Goal: Task Accomplishment & Management: Complete application form

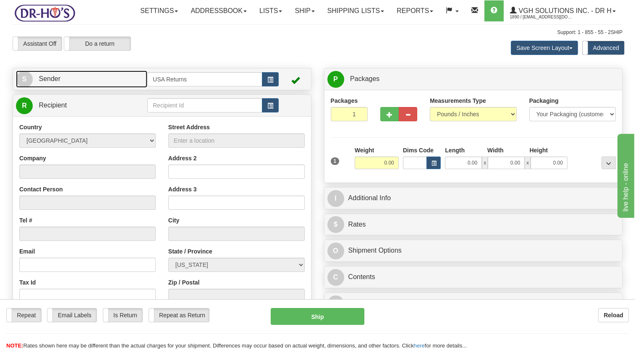
click at [96, 88] on link "S Sender" at bounding box center [81, 78] width 131 height 17
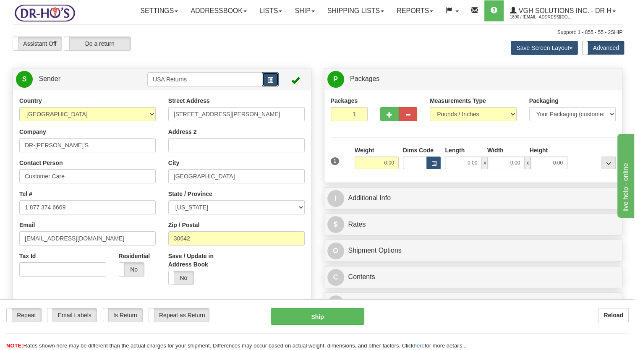
click at [270, 86] on button "button" at bounding box center [270, 79] width 17 height 14
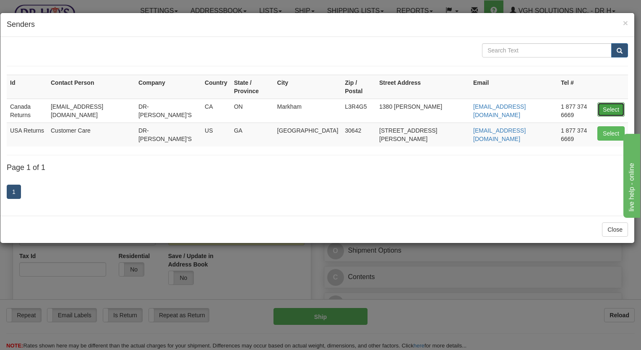
drag, startPoint x: 611, startPoint y: 97, endPoint x: 289, endPoint y: 141, distance: 324.9
click at [609, 102] on button "Select" at bounding box center [611, 109] width 27 height 14
type input "Canada Returns"
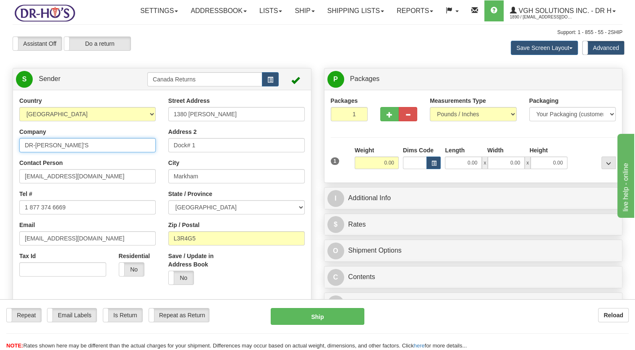
drag, startPoint x: 31, startPoint y: 170, endPoint x: 2, endPoint y: 179, distance: 29.7
click at [0, 178] on html "Training Course Close Toggle navigation Settings Shipping Preferences New Sende…" at bounding box center [317, 175] width 635 height 350
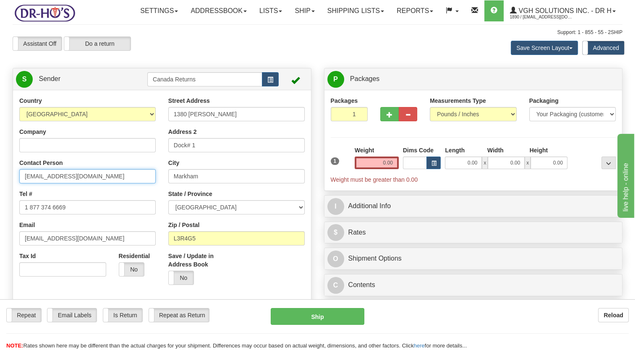
click at [0, 212] on html "Training Course Close Toggle navigation Settings Shipping Preferences New Sende…" at bounding box center [317, 175] width 635 height 350
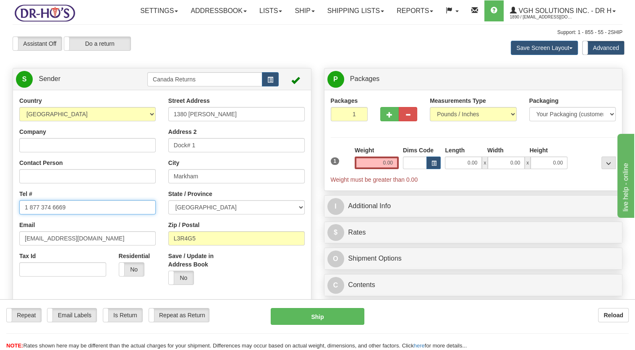
click at [0, 245] on html "Training Course Close Toggle navigation Settings Shipping Preferences New Sende…" at bounding box center [317, 175] width 635 height 350
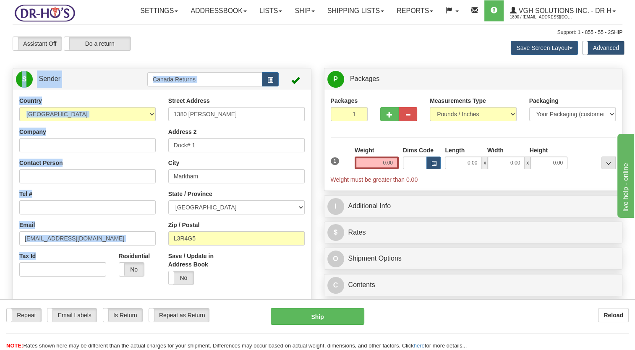
click at [0, 268] on html "Training Course Close Toggle navigation Settings Shipping Preferences New Sende…" at bounding box center [317, 175] width 635 height 350
click at [99, 245] on input "[EMAIL_ADDRESS][DOMAIN_NAME]" at bounding box center [87, 238] width 136 height 14
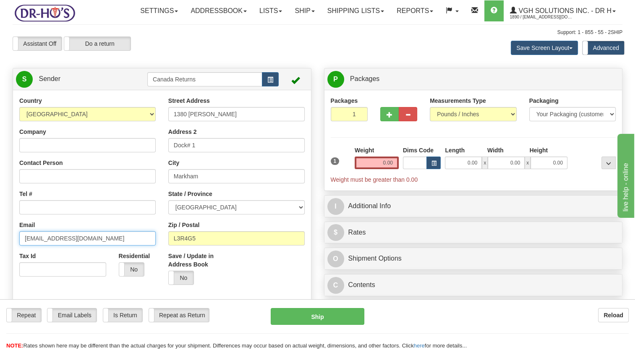
drag, startPoint x: 91, startPoint y: 259, endPoint x: 0, endPoint y: 266, distance: 91.7
click at [0, 266] on html "Training Course Close Toggle navigation Settings Shipping Preferences New Sende…" at bounding box center [317, 175] width 635 height 350
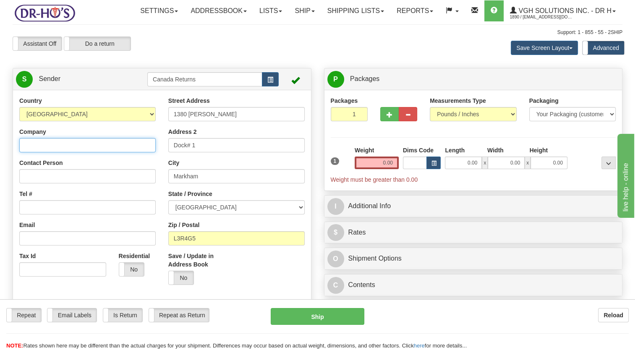
click at [66, 152] on input "Company" at bounding box center [87, 145] width 136 height 14
paste input "[PERSON_NAME]"
type input "[PERSON_NAME]"
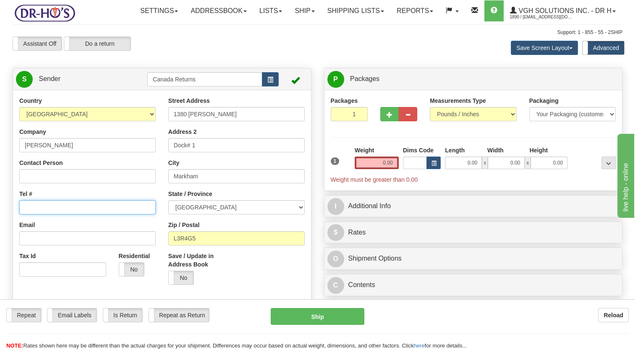
click at [62, 214] on input "Tel #" at bounding box center [87, 207] width 136 height 14
paste input "7053410691"
type input "7053410691"
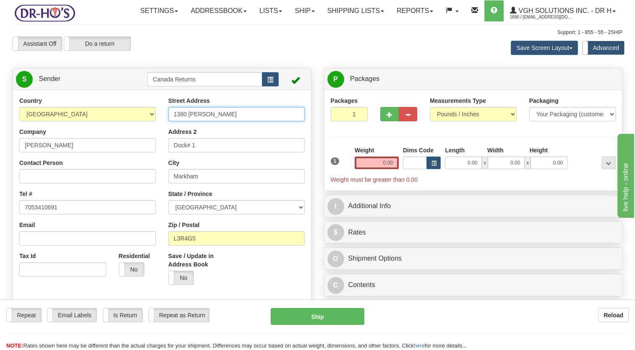
drag, startPoint x: 222, startPoint y: 131, endPoint x: 129, endPoint y: 149, distance: 94.1
click at [136, 147] on div "Country [GEOGRAPHIC_DATA] [GEOGRAPHIC_DATA] [GEOGRAPHIC_DATA] [GEOGRAPHIC_DATA]…" at bounding box center [162, 213] width 298 height 232
paste input "[STREET_ADDRESS][PERSON_NAME]"
type input "[STREET_ADDRESS][PERSON_NAME]"
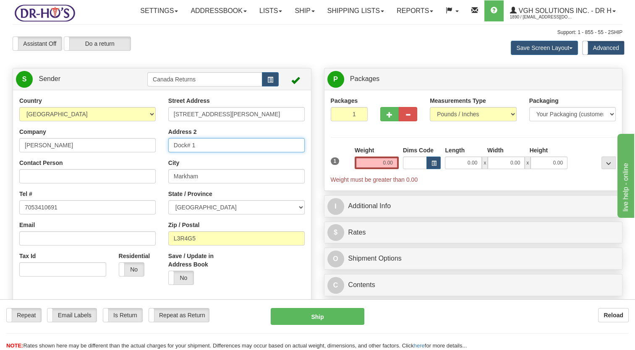
click at [137, 170] on div "Country [GEOGRAPHIC_DATA] [GEOGRAPHIC_DATA] [GEOGRAPHIC_DATA] [GEOGRAPHIC_DATA]…" at bounding box center [162, 213] width 298 height 232
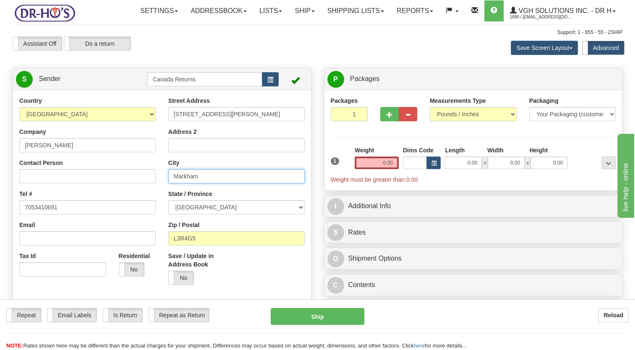
drag, startPoint x: 178, startPoint y: 199, endPoint x: 153, endPoint y: 200, distance: 24.8
click at [153, 200] on div "Country [GEOGRAPHIC_DATA] [GEOGRAPHIC_DATA] [GEOGRAPHIC_DATA] [GEOGRAPHIC_DATA]…" at bounding box center [162, 213] width 298 height 232
click at [195, 183] on input "City" at bounding box center [236, 176] width 136 height 14
paste input "Bobcaygeon"
type input "Bobcaygeon"
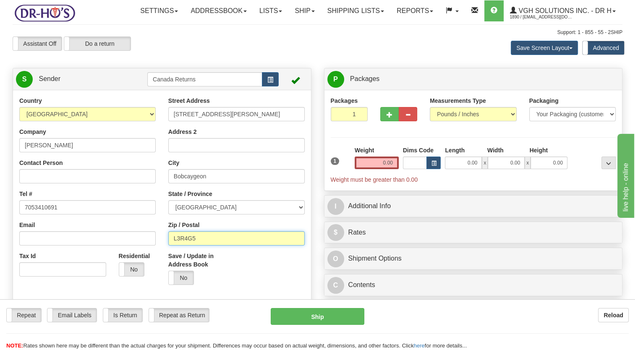
drag, startPoint x: 191, startPoint y: 257, endPoint x: 166, endPoint y: 262, distance: 26.1
click at [166, 262] on div "Street Address 60 Dunn St Address 2 City Bobcaygeon State / Province ALBERTA BR…" at bounding box center [236, 194] width 149 height 195
paste input "K0M1A0"
type input "K0M1A0"
drag, startPoint x: 247, startPoint y: 289, endPoint x: 235, endPoint y: 282, distance: 13.4
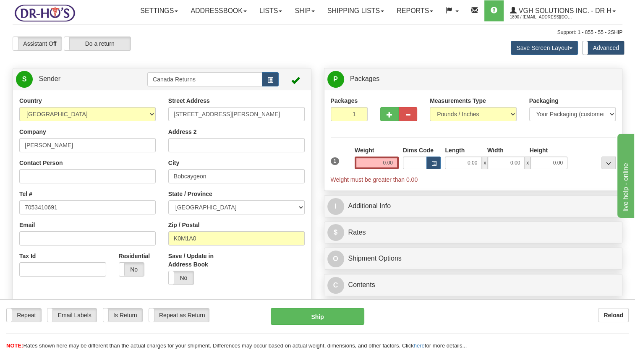
click at [242, 285] on div "Save / Update in Address Book Yes No" at bounding box center [236, 271] width 149 height 39
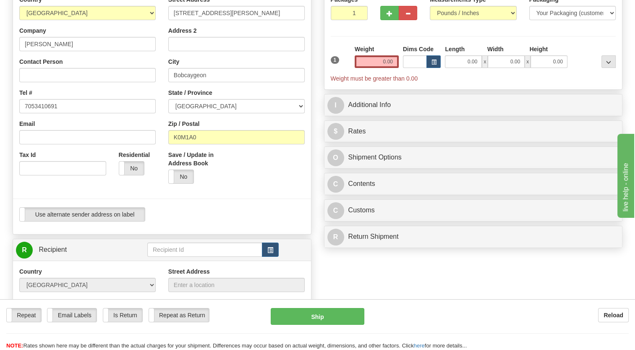
scroll to position [126, 0]
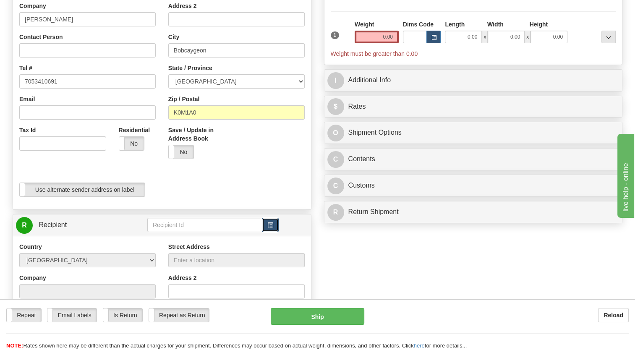
click at [274, 232] on button "button" at bounding box center [270, 225] width 17 height 14
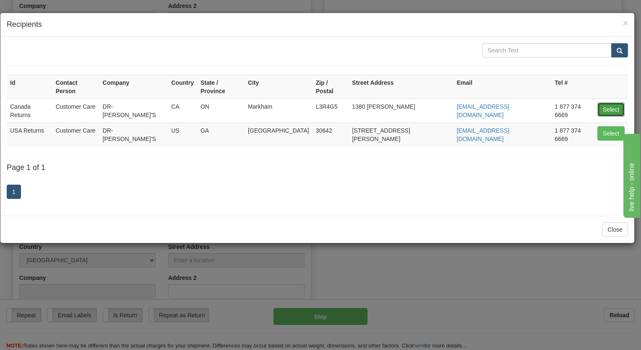
click at [612, 102] on button "Select" at bounding box center [611, 109] width 27 height 14
type input "Canada Returns"
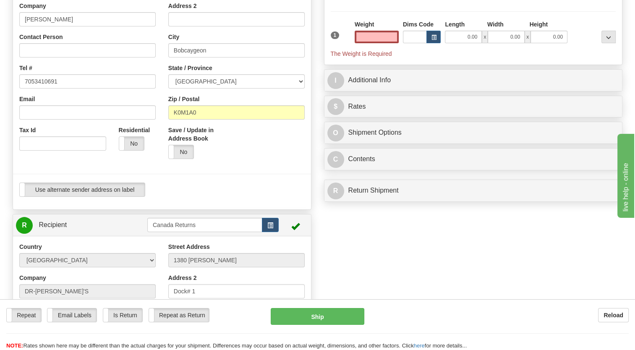
type input "0.00"
click at [232, 197] on div "Use alternate sender address on label Use alternate sender address on label" at bounding box center [161, 190] width 285 height 14
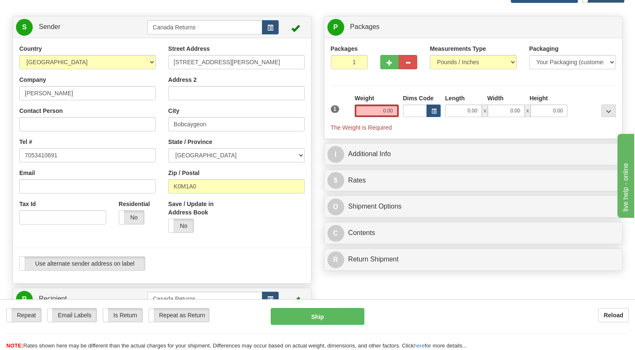
scroll to position [42, 0]
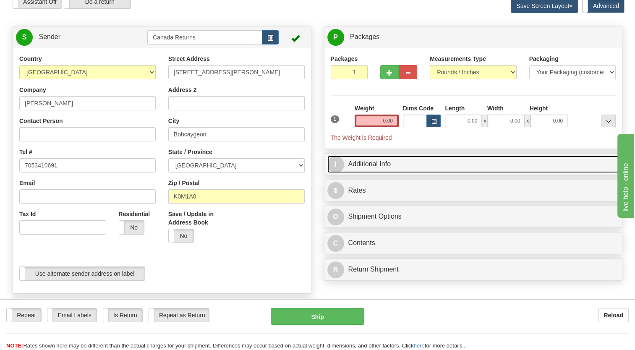
drag, startPoint x: 351, startPoint y: 183, endPoint x: 347, endPoint y: 183, distance: 4.3
click at [351, 173] on link "I Additional Info" at bounding box center [473, 164] width 292 height 17
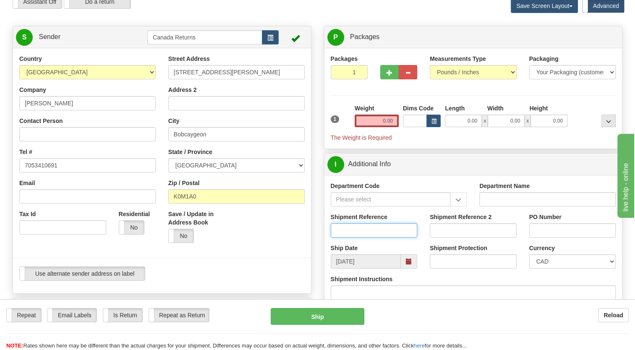
click at [361, 238] on input "Shipment Reference" at bounding box center [374, 230] width 87 height 14
paste input "819817"
type input "819817"
click at [300, 249] on div "Save / Update in Address Book Yes No" at bounding box center [236, 229] width 149 height 39
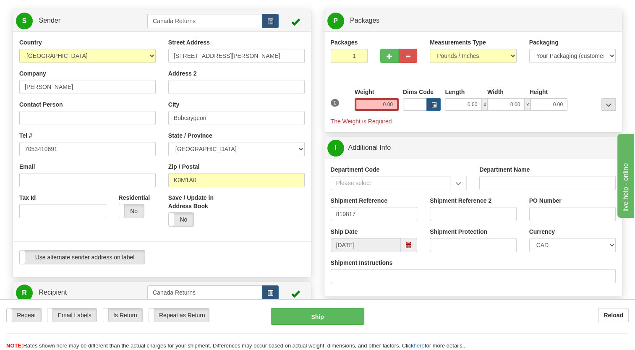
scroll to position [84, 0]
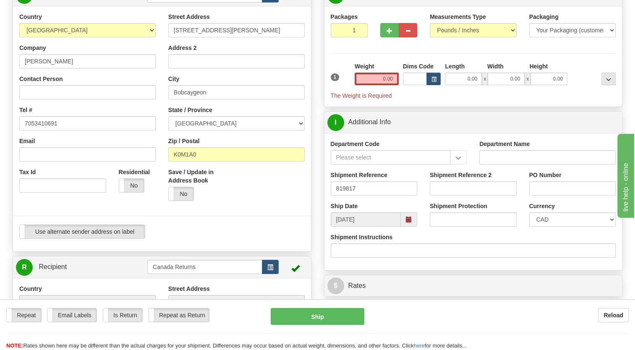
click at [410, 222] on span at bounding box center [409, 220] width 6 height 6
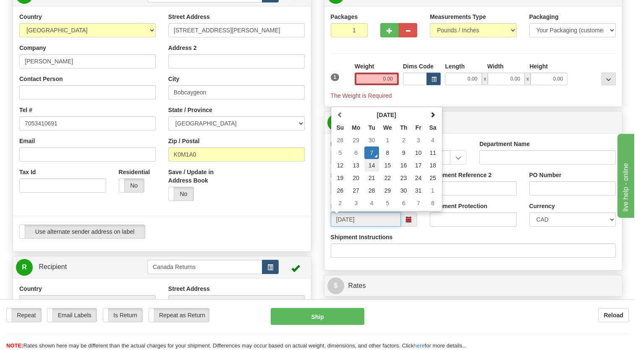
click at [368, 172] on td "14" at bounding box center [371, 165] width 15 height 13
type input "[DATE]"
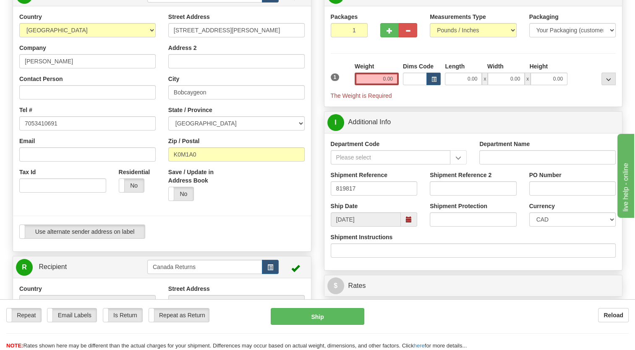
drag, startPoint x: 246, startPoint y: 215, endPoint x: 262, endPoint y: 222, distance: 17.1
click at [246, 207] on div "Save / Update in Address Book Yes No" at bounding box center [236, 187] width 149 height 39
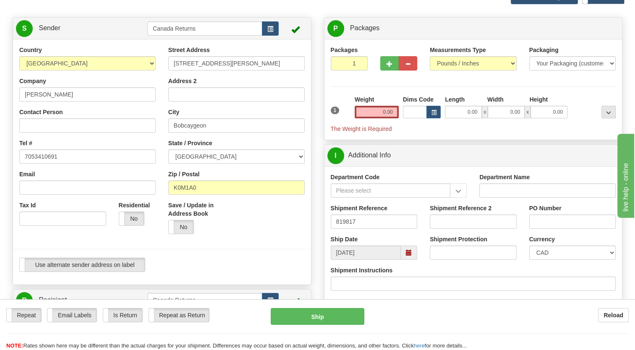
scroll to position [42, 0]
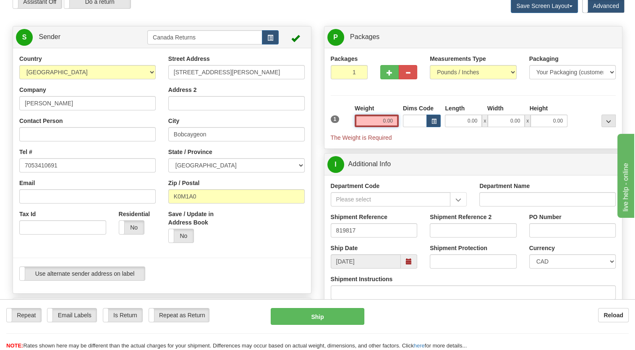
click at [379, 127] on input "0.00" at bounding box center [377, 121] width 44 height 13
type input "1.00"
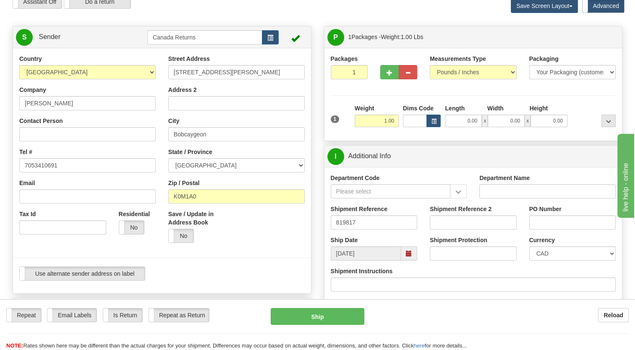
click at [344, 123] on div "1" at bounding box center [341, 113] width 24 height 19
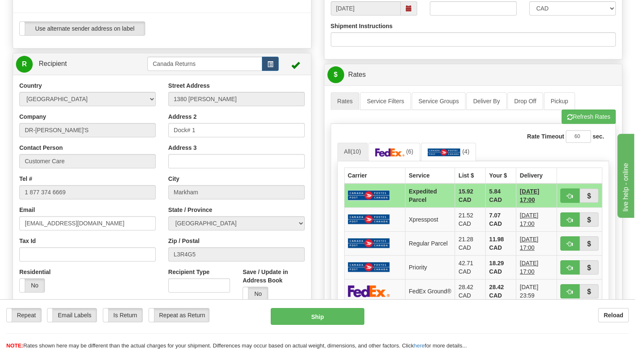
scroll to position [294, 0]
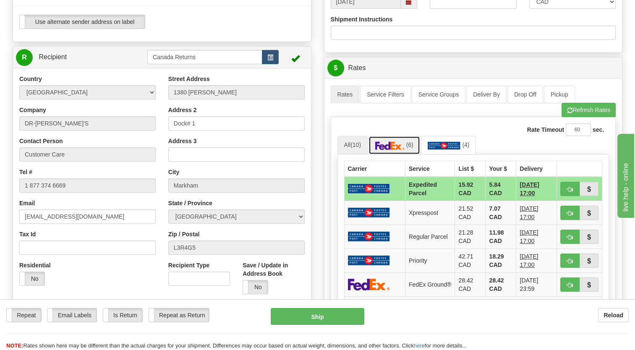
click at [393, 154] on link "(6)" at bounding box center [394, 145] width 52 height 18
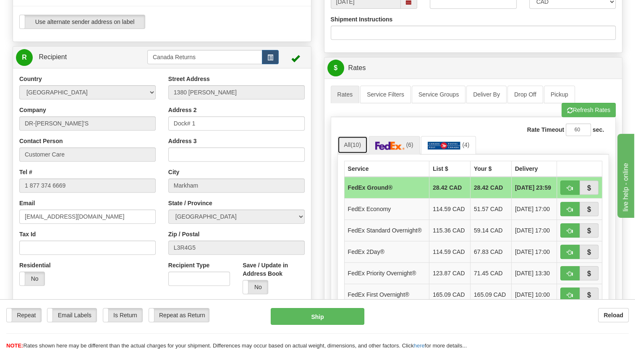
click at [347, 154] on link "All (10)" at bounding box center [352, 145] width 30 height 18
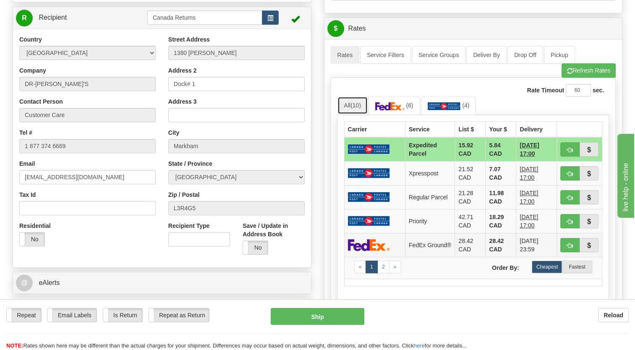
scroll to position [420, 0]
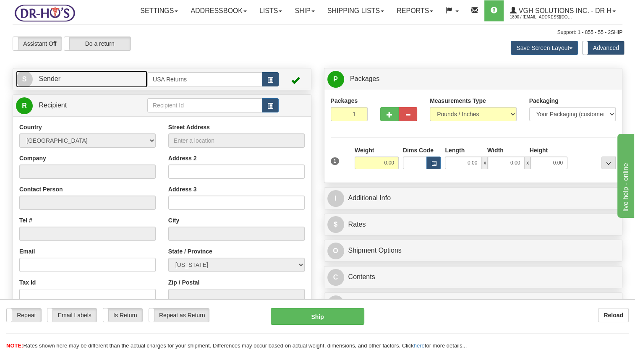
drag, startPoint x: 96, startPoint y: 103, endPoint x: 269, endPoint y: 97, distance: 173.0
click at [96, 88] on link "S Sender" at bounding box center [81, 78] width 131 height 17
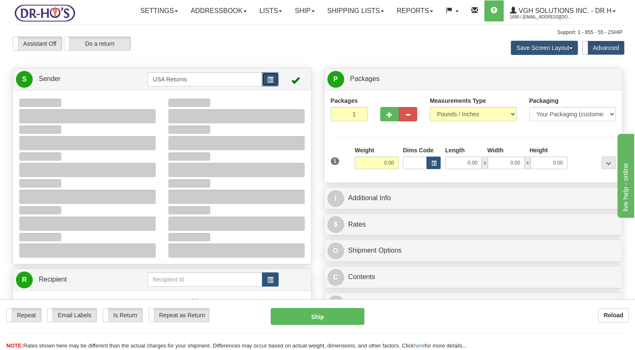
click at [269, 83] on span "button" at bounding box center [270, 79] width 6 height 5
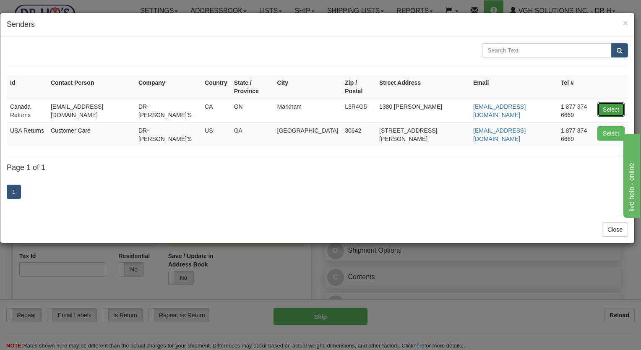
drag, startPoint x: 615, startPoint y: 98, endPoint x: 551, endPoint y: 102, distance: 64.3
click at [614, 102] on button "Select" at bounding box center [611, 109] width 27 height 14
type input "Canada Returns"
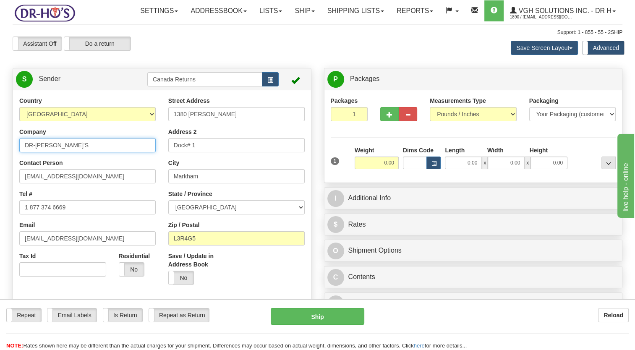
drag, startPoint x: 64, startPoint y: 165, endPoint x: 0, endPoint y: 173, distance: 64.3
click at [0, 173] on html "Training Course Close Toggle navigation Settings Shipping Preferences New Sende…" at bounding box center [317, 175] width 635 height 350
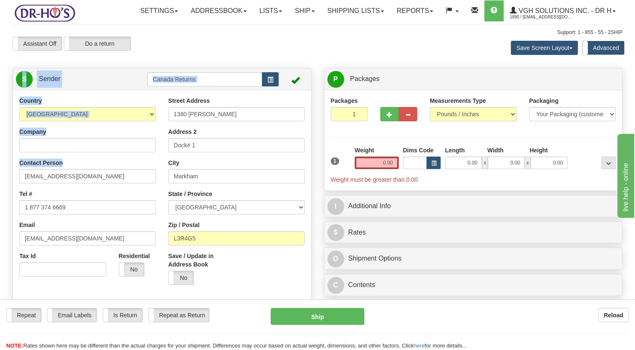
click at [0, 205] on html "Training Course Close Toggle navigation Settings Shipping Preferences New Sende…" at bounding box center [317, 175] width 635 height 350
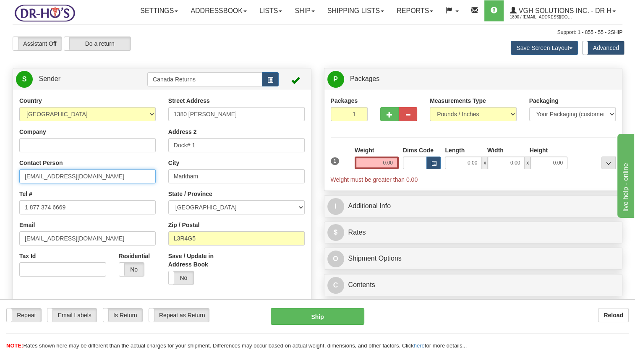
click at [102, 183] on input "[EMAIL_ADDRESS][DOMAIN_NAME]" at bounding box center [87, 176] width 136 height 14
drag, startPoint x: 94, startPoint y: 197, endPoint x: -2, endPoint y: 216, distance: 97.5
click at [0, 216] on html "Training Course Close Toggle navigation Settings Shipping Preferences New Sende…" at bounding box center [317, 175] width 635 height 350
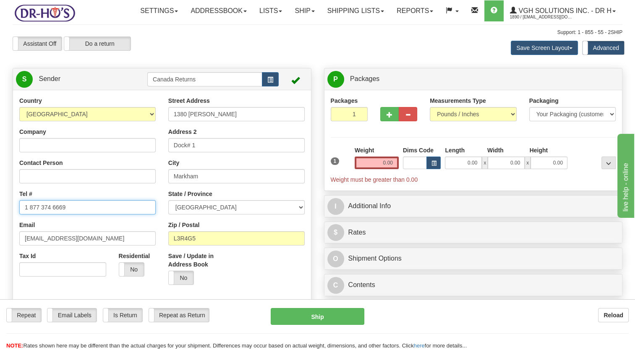
drag, startPoint x: 79, startPoint y: 232, endPoint x: 0, endPoint y: 244, distance: 79.8
click at [0, 243] on html "Training Course Close Toggle navigation Settings Shipping Preferences New Sende…" at bounding box center [317, 175] width 635 height 350
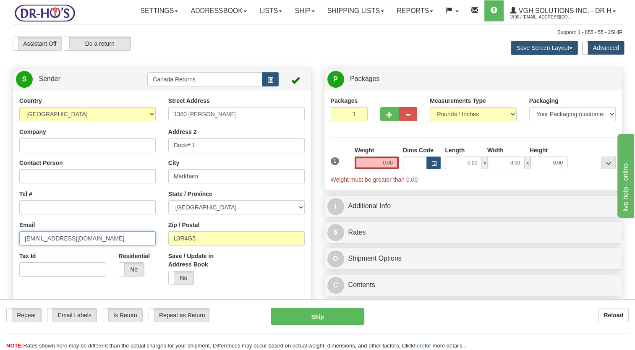
drag, startPoint x: 88, startPoint y: 258, endPoint x: -2, endPoint y: 264, distance: 90.0
click at [0, 264] on html "Training Course Close Toggle navigation Settings Shipping Preferences New Sende…" at bounding box center [317, 175] width 635 height 350
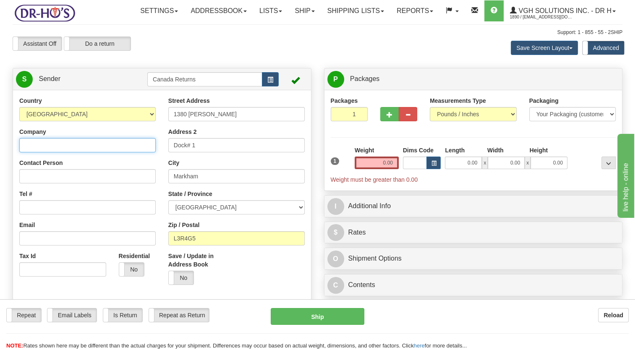
click at [66, 152] on input "Company" at bounding box center [87, 145] width 136 height 14
paste input "[PERSON_NAME]"
type input "[PERSON_NAME]"
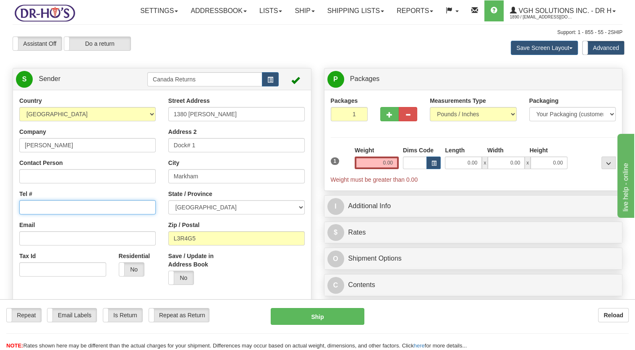
click at [58, 214] on input "Tel #" at bounding box center [87, 207] width 136 height 14
paste input "7053410691"
type input "7053410691"
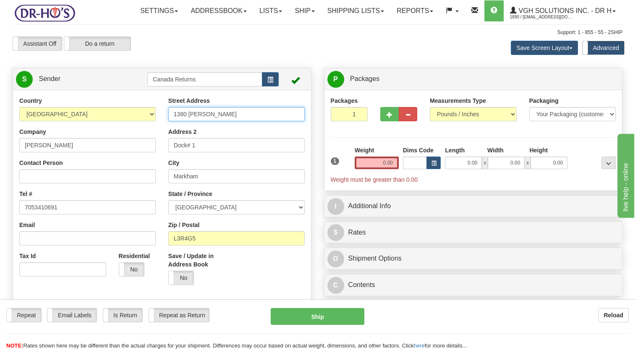
drag, startPoint x: 222, startPoint y: 135, endPoint x: 129, endPoint y: 146, distance: 93.4
click at [129, 146] on div "Country [GEOGRAPHIC_DATA] [GEOGRAPHIC_DATA] [GEOGRAPHIC_DATA] [GEOGRAPHIC_DATA]…" at bounding box center [162, 213] width 298 height 232
paste input "[STREET_ADDRESS][PERSON_NAME]"
drag, startPoint x: 207, startPoint y: 137, endPoint x: 267, endPoint y: 142, distance: 59.8
click at [272, 121] on input "[STREET_ADDRESS][PERSON_NAME]" at bounding box center [236, 114] width 136 height 14
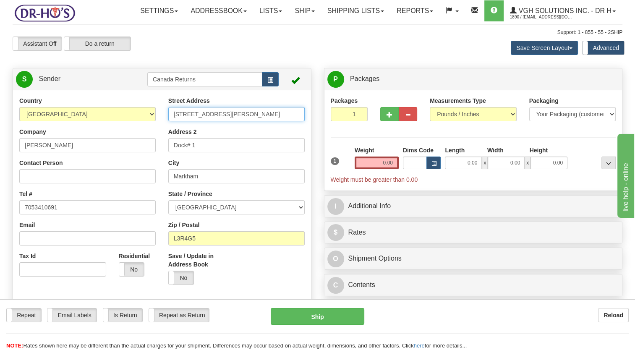
type input "[STREET_ADDRESS][PERSON_NAME]"
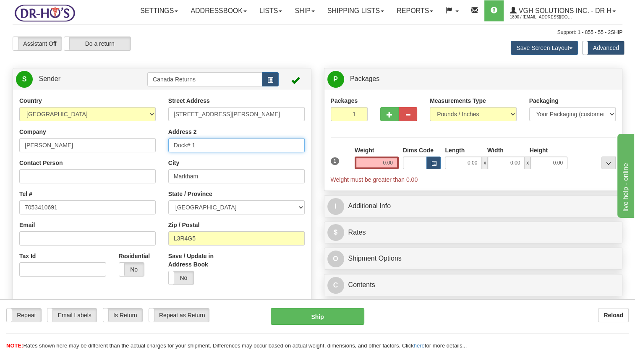
drag, startPoint x: 201, startPoint y: 162, endPoint x: 161, endPoint y: 175, distance: 42.7
click at [131, 171] on div "Country [GEOGRAPHIC_DATA] [GEOGRAPHIC_DATA] [GEOGRAPHIC_DATA] [GEOGRAPHIC_DATA]…" at bounding box center [162, 213] width 298 height 232
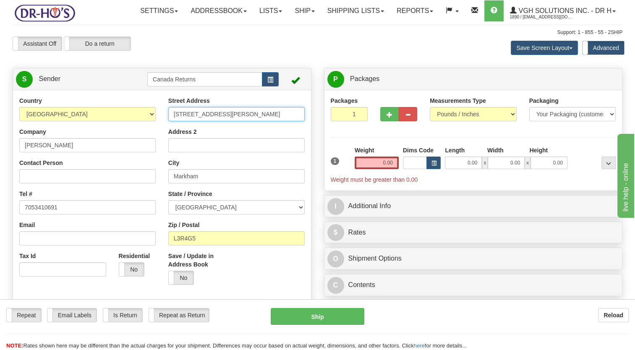
click at [211, 121] on input "[STREET_ADDRESS][PERSON_NAME]" at bounding box center [236, 114] width 136 height 14
type input "[STREET_ADDRESS][PERSON_NAME]"
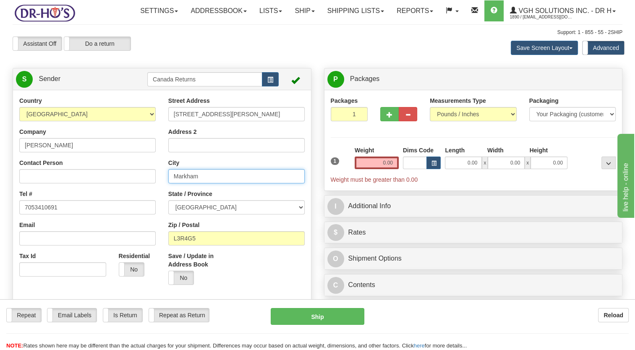
click at [193, 183] on input "Markham" at bounding box center [236, 176] width 136 height 14
drag, startPoint x: 162, startPoint y: 196, endPoint x: 156, endPoint y: 196, distance: 6.3
click at [156, 196] on div "Country [GEOGRAPHIC_DATA] [GEOGRAPHIC_DATA] [GEOGRAPHIC_DATA] [GEOGRAPHIC_DATA]…" at bounding box center [162, 213] width 298 height 232
paste input "Bobcaygeon"
type input "Bobcaygeon"
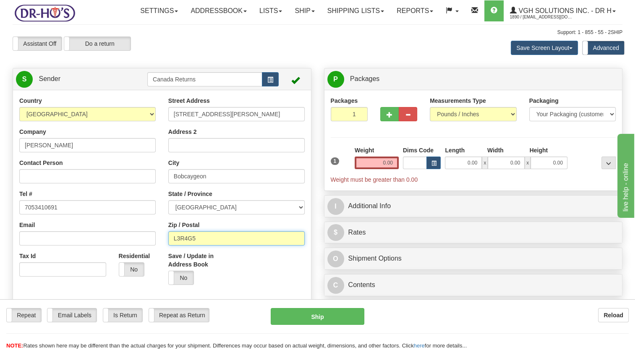
click at [157, 262] on div "Country [GEOGRAPHIC_DATA] [GEOGRAPHIC_DATA] [GEOGRAPHIC_DATA] [GEOGRAPHIC_DATA]…" at bounding box center [162, 213] width 298 height 232
paste input "K0M1A0"
type input "K0M1A0"
click at [241, 284] on div "Save / Update in Address Book Yes No" at bounding box center [236, 271] width 149 height 39
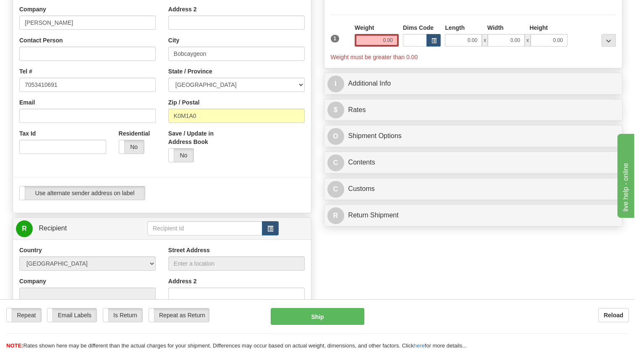
scroll to position [126, 0]
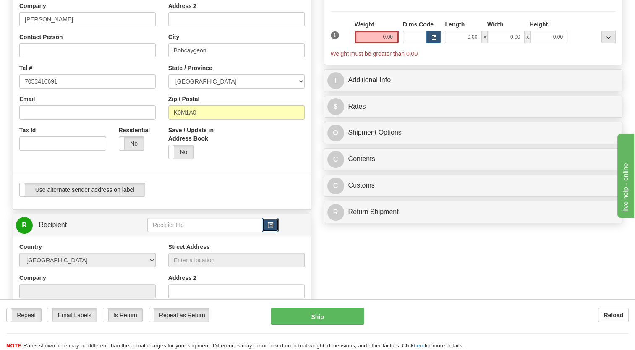
click at [272, 228] on span "button" at bounding box center [270, 225] width 6 height 5
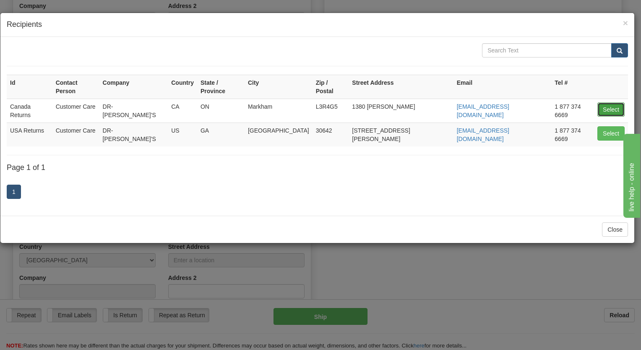
click at [608, 102] on button "Select" at bounding box center [611, 109] width 27 height 14
type input "Canada Returns"
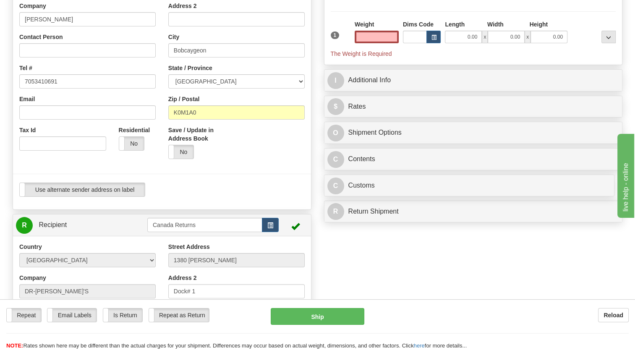
type input "0.00"
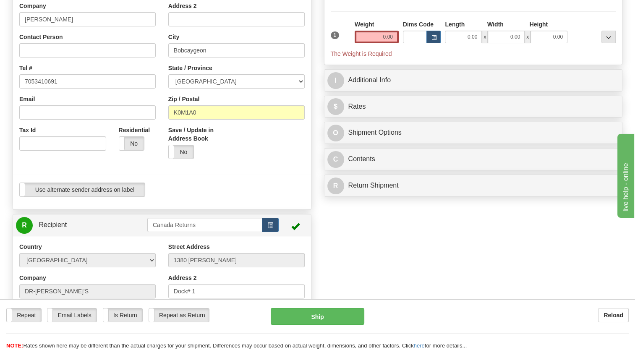
click at [270, 197] on div "Use alternate sender address on label Use alternate sender address on label" at bounding box center [161, 190] width 285 height 14
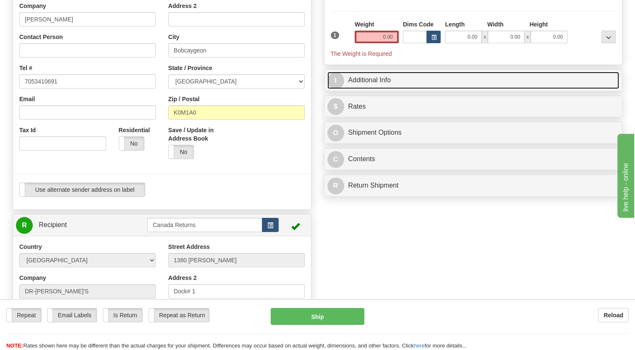
click at [360, 89] on link "I Additional Info" at bounding box center [473, 80] width 292 height 17
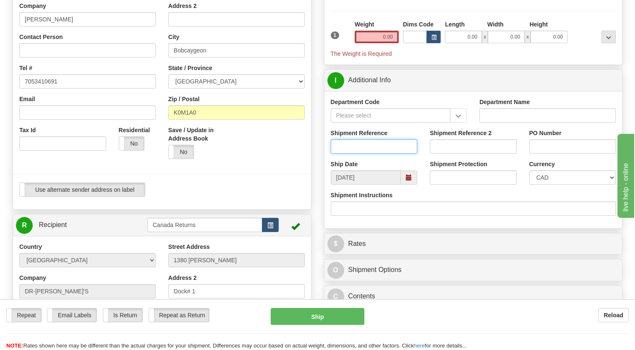
click at [348, 154] on input "Shipment Reference" at bounding box center [374, 146] width 87 height 14
paste input "819817"
type input "819817"
drag, startPoint x: 299, startPoint y: 183, endPoint x: 392, endPoint y: 197, distance: 93.9
click at [302, 165] on div "Save / Update in Address Book Yes No" at bounding box center [236, 145] width 149 height 39
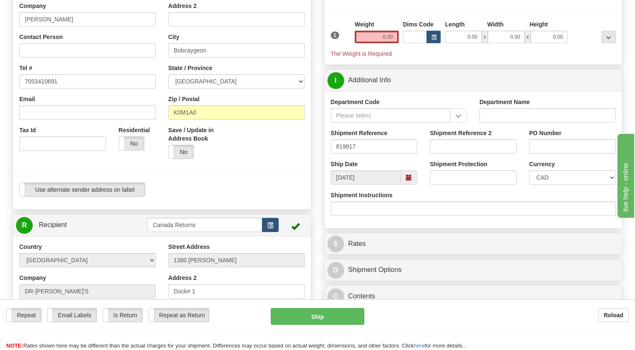
click at [410, 180] on span at bounding box center [409, 178] width 6 height 6
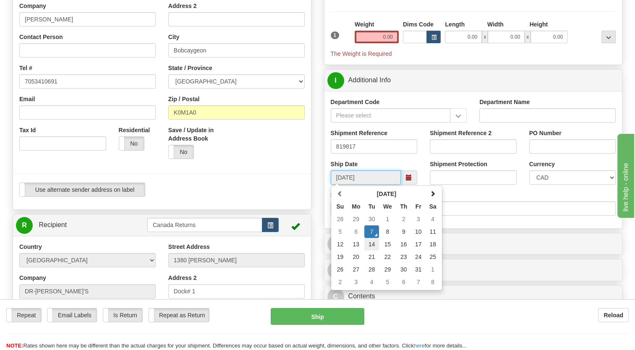
click at [373, 251] on td "14" at bounding box center [371, 244] width 15 height 13
type input "[DATE]"
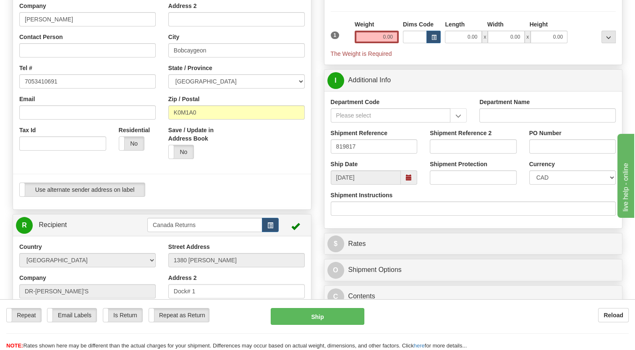
click at [251, 183] on div at bounding box center [162, 173] width 311 height 17
click at [375, 43] on input "0.00" at bounding box center [377, 37] width 44 height 13
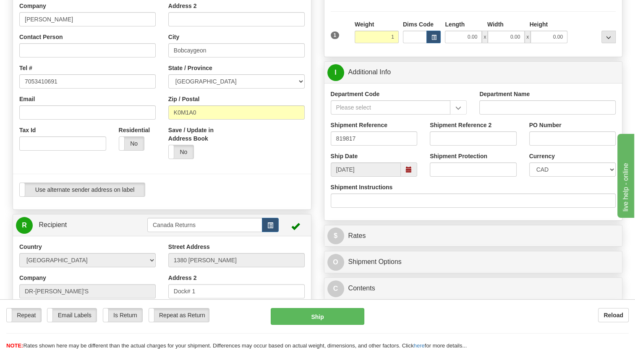
type input "1.00"
click at [351, 39] on div "1" at bounding box center [341, 29] width 24 height 19
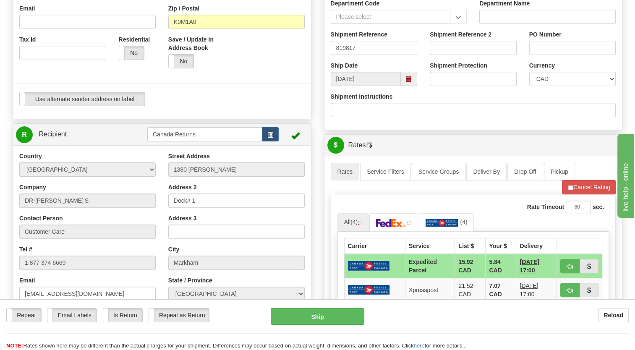
scroll to position [336, 0]
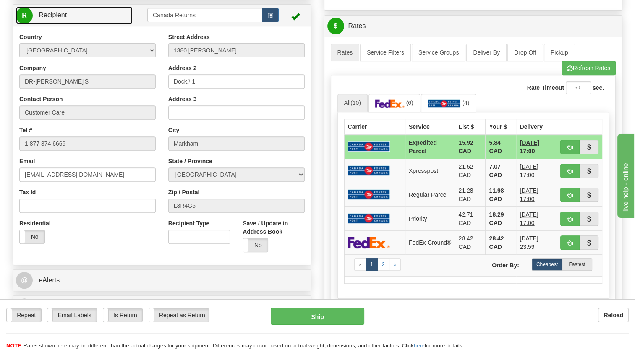
click at [123, 24] on link "R Recipient" at bounding box center [74, 15] width 117 height 17
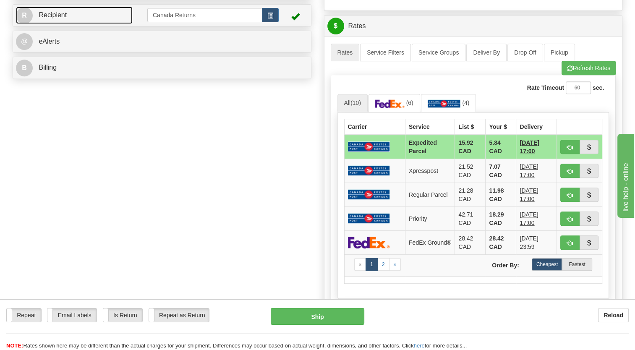
click at [123, 24] on link "R Recipient" at bounding box center [74, 15] width 117 height 17
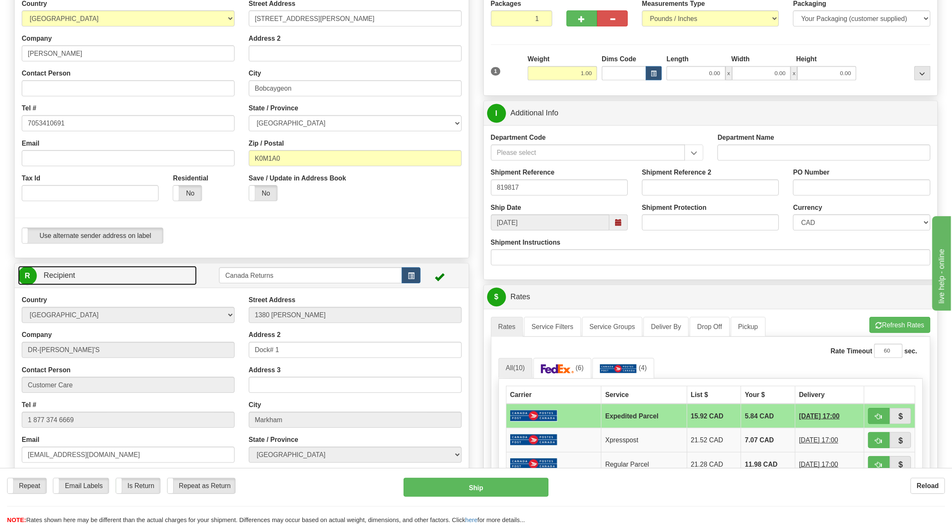
scroll to position [98, 0]
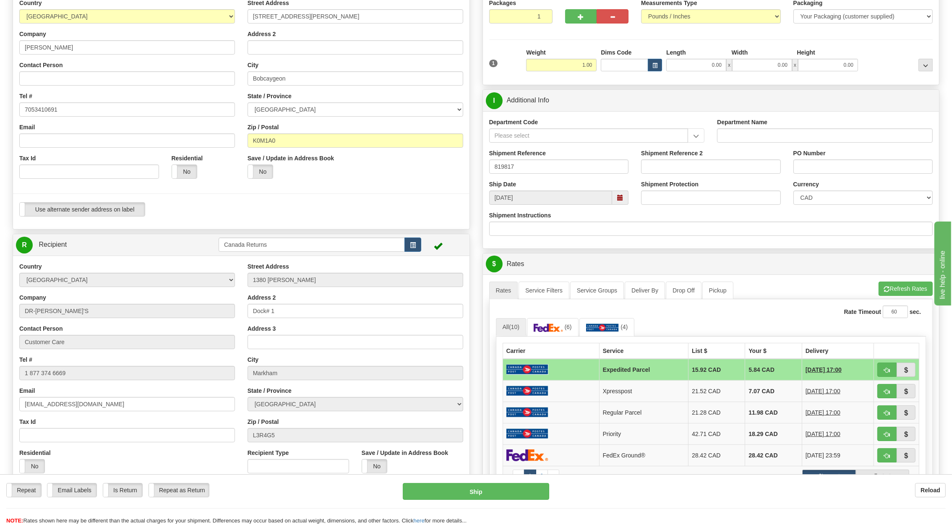
click at [407, 192] on div at bounding box center [241, 193] width 469 height 17
click at [0, 350] on html "Training Course Close Toggle navigation Settings Shipping Preferences New Sende…" at bounding box center [476, 164] width 952 height 525
